Goal: Task Accomplishment & Management: Manage account settings

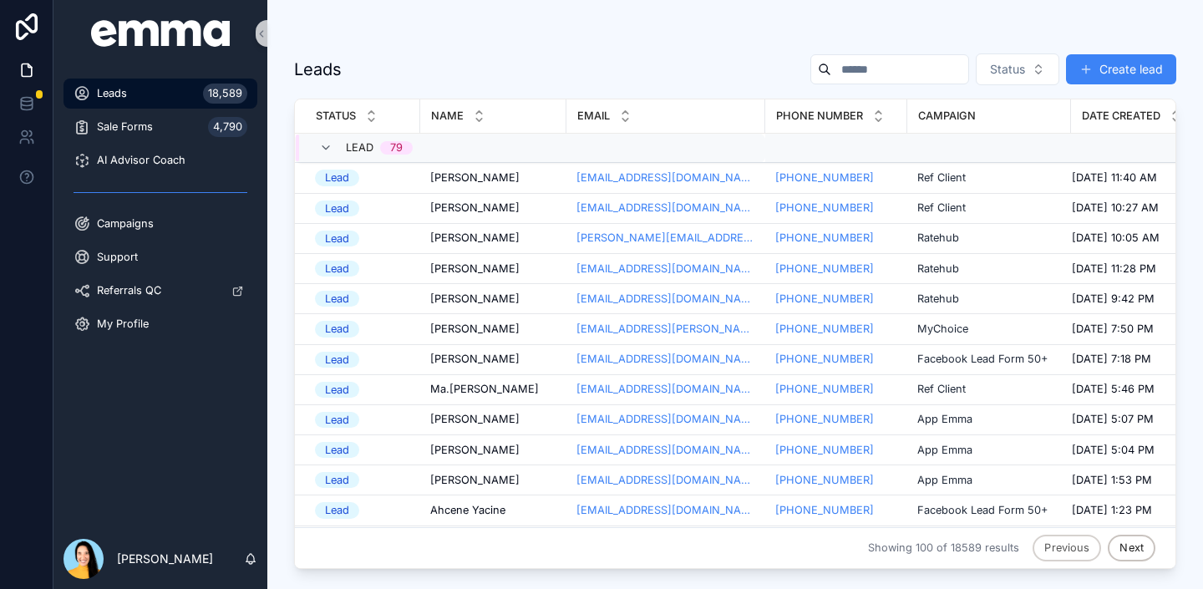
click at [897, 70] on input "scrollable content" at bounding box center [899, 69] width 137 height 23
click at [879, 71] on input "scrollable content" at bounding box center [899, 69] width 137 height 23
paste input "**********"
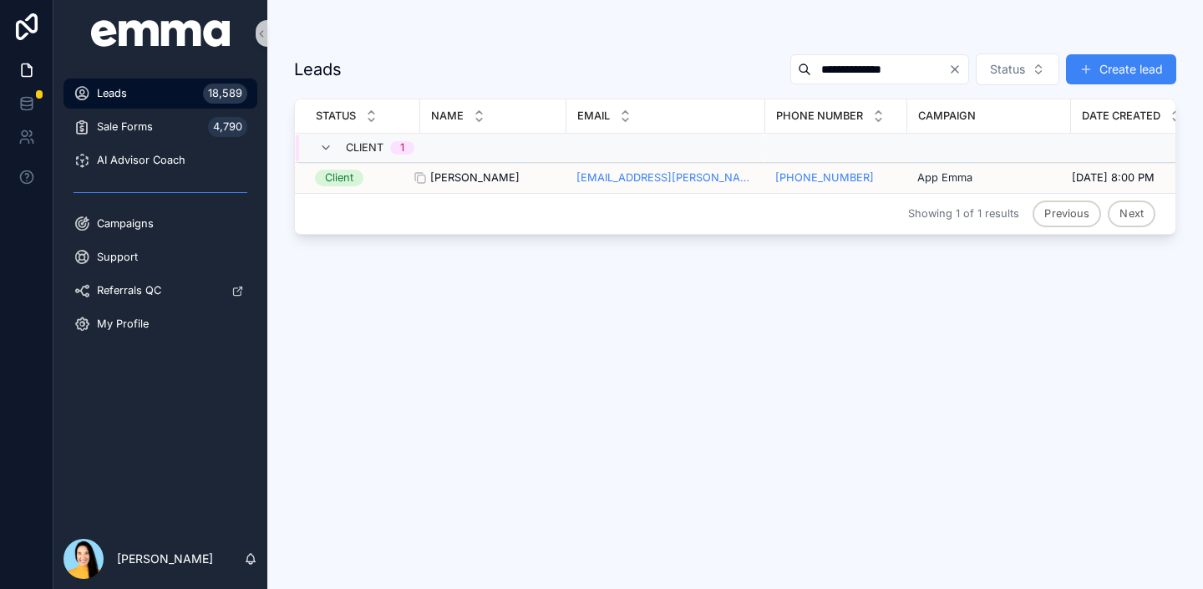
type input "**********"
click at [479, 181] on span "[PERSON_NAME]" at bounding box center [474, 177] width 89 height 13
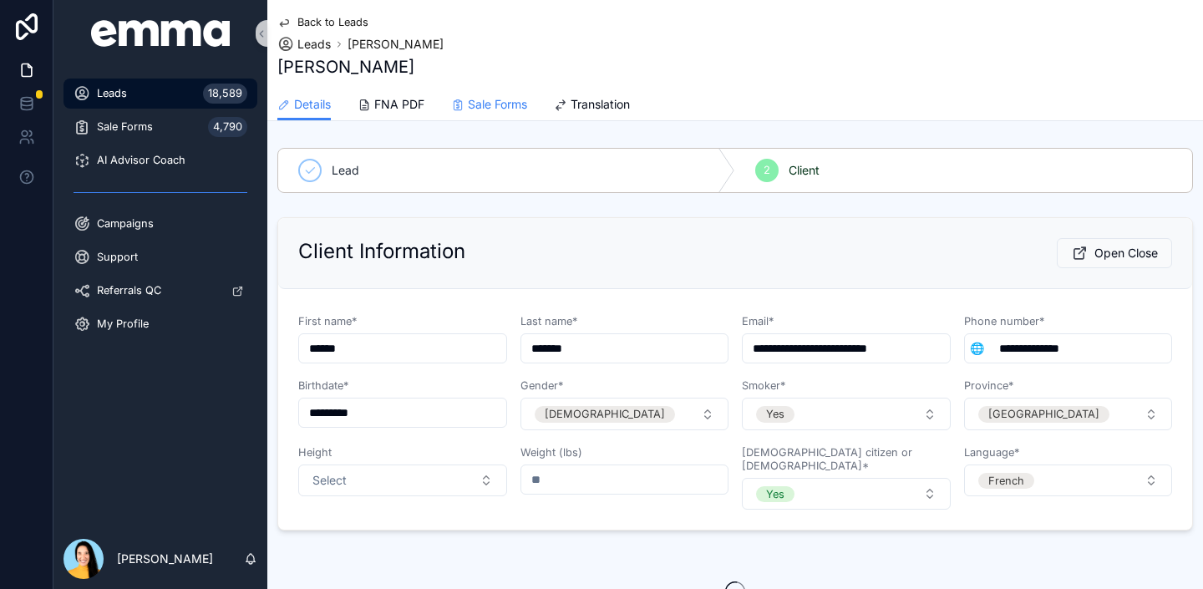
click at [478, 107] on span "Sale Forms" at bounding box center [497, 104] width 59 height 17
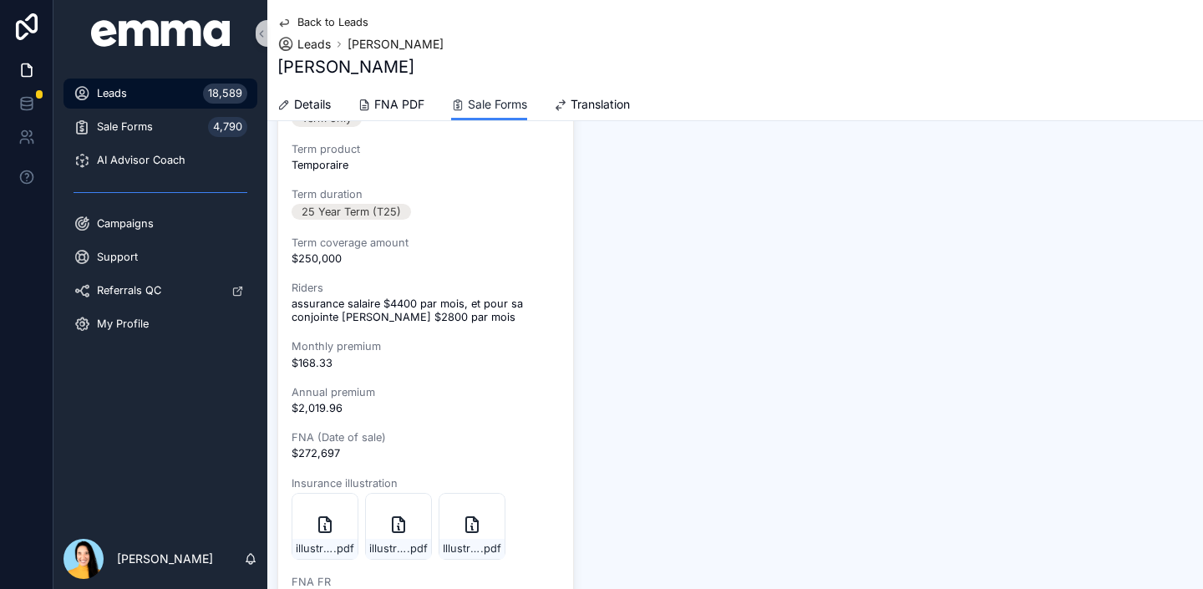
scroll to position [445, 0]
click at [328, 541] on div "illustration-[PERSON_NAME] .pdf" at bounding box center [324, 548] width 65 height 20
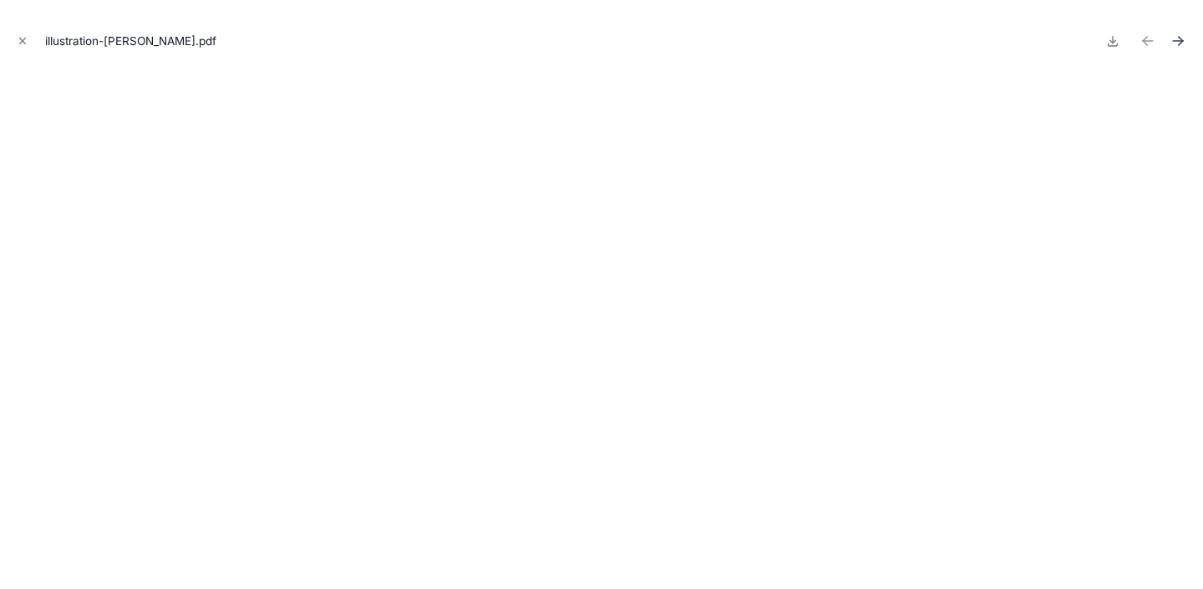
click at [1188, 33] on button "Next file" at bounding box center [1178, 40] width 23 height 23
click at [1182, 36] on icon "Next file" at bounding box center [1178, 41] width 17 height 17
click at [22, 46] on icon "Close modal" at bounding box center [23, 41] width 12 height 12
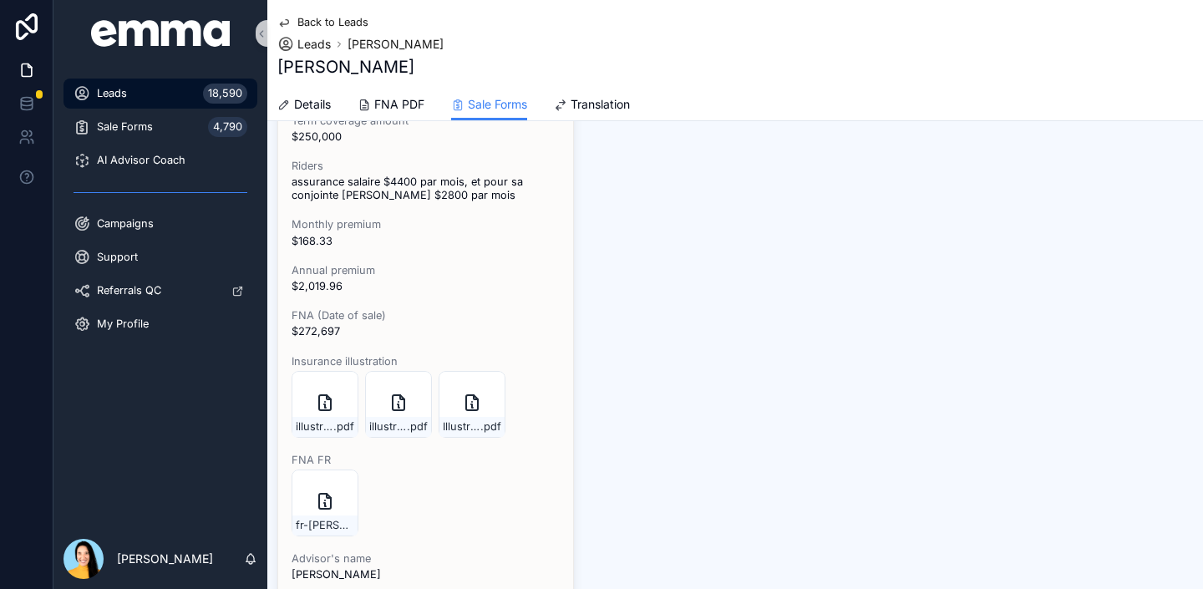
scroll to position [537, 0]
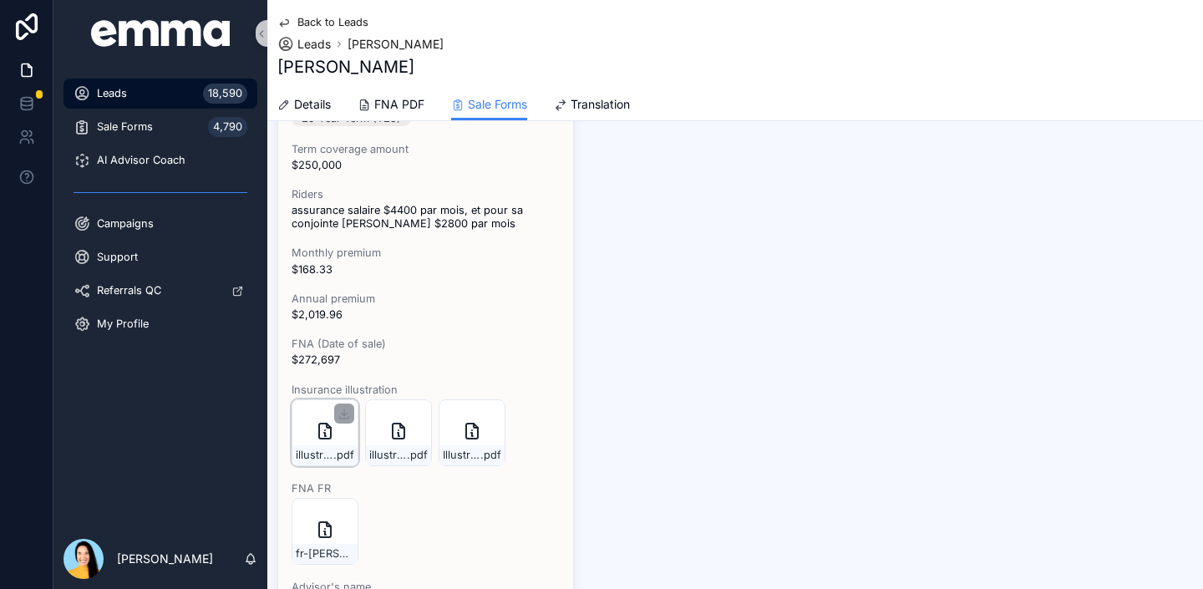
click at [332, 430] on icon "scrollable content" at bounding box center [325, 431] width 20 height 20
